Goal: Task Accomplishment & Management: Use online tool/utility

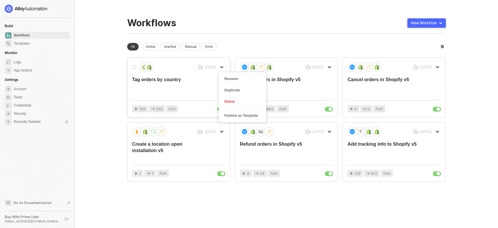
click at [223, 67] on icon "icon-arrow-down" at bounding box center [222, 67] width 4 height 4
click at [92, 74] on main "You need to expand your browser window or switch to a computer with a bigger sc…" at bounding box center [249, 114] width 498 height 228
click at [37, 90] on span "Account" at bounding box center [41, 89] width 55 height 7
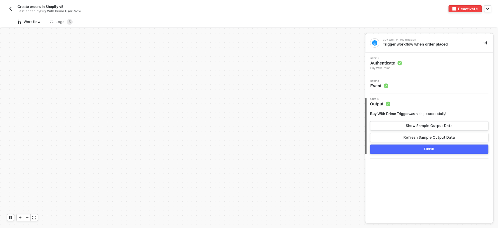
scroll to position [239, 0]
click at [55, 26] on div "Logs 5" at bounding box center [61, 21] width 32 height 11
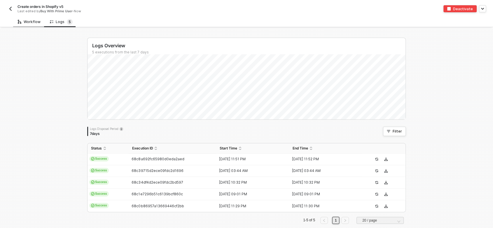
click at [35, 18] on div "Workflow" at bounding box center [29, 21] width 32 height 11
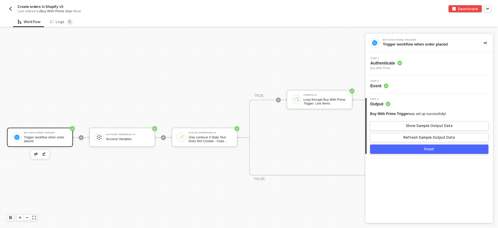
scroll to position [369, 0]
click at [117, 153] on img "button" at bounding box center [118, 155] width 4 height 4
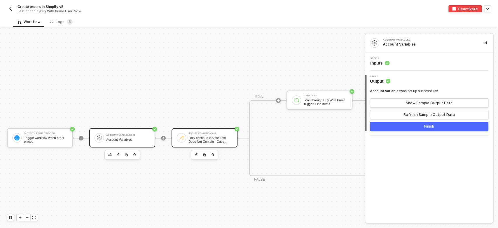
click at [215, 142] on div "Only continue if State Text Does Not Contain - Case Sensitive CANCELLED" at bounding box center [211, 139] width 44 height 7
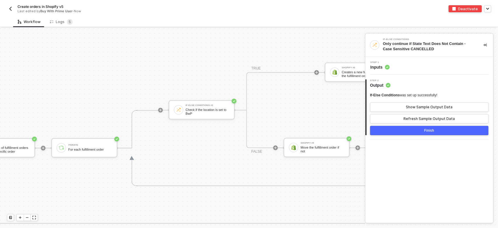
scroll to position [322, 1456]
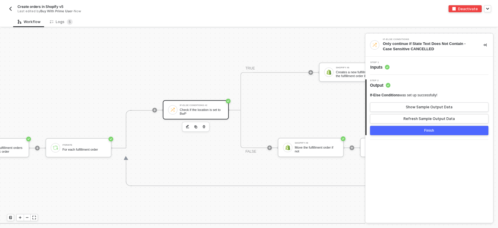
click at [198, 111] on div "Check if the location is set to BwP" at bounding box center [202, 111] width 44 height 7
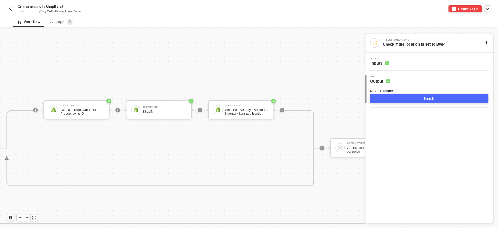
scroll to position [322, 0]
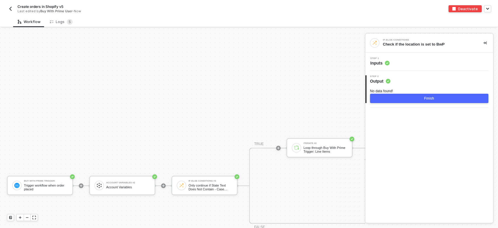
click at [11, 7] on img "button" at bounding box center [10, 8] width 5 height 5
